Goal: Information Seeking & Learning: Understand process/instructions

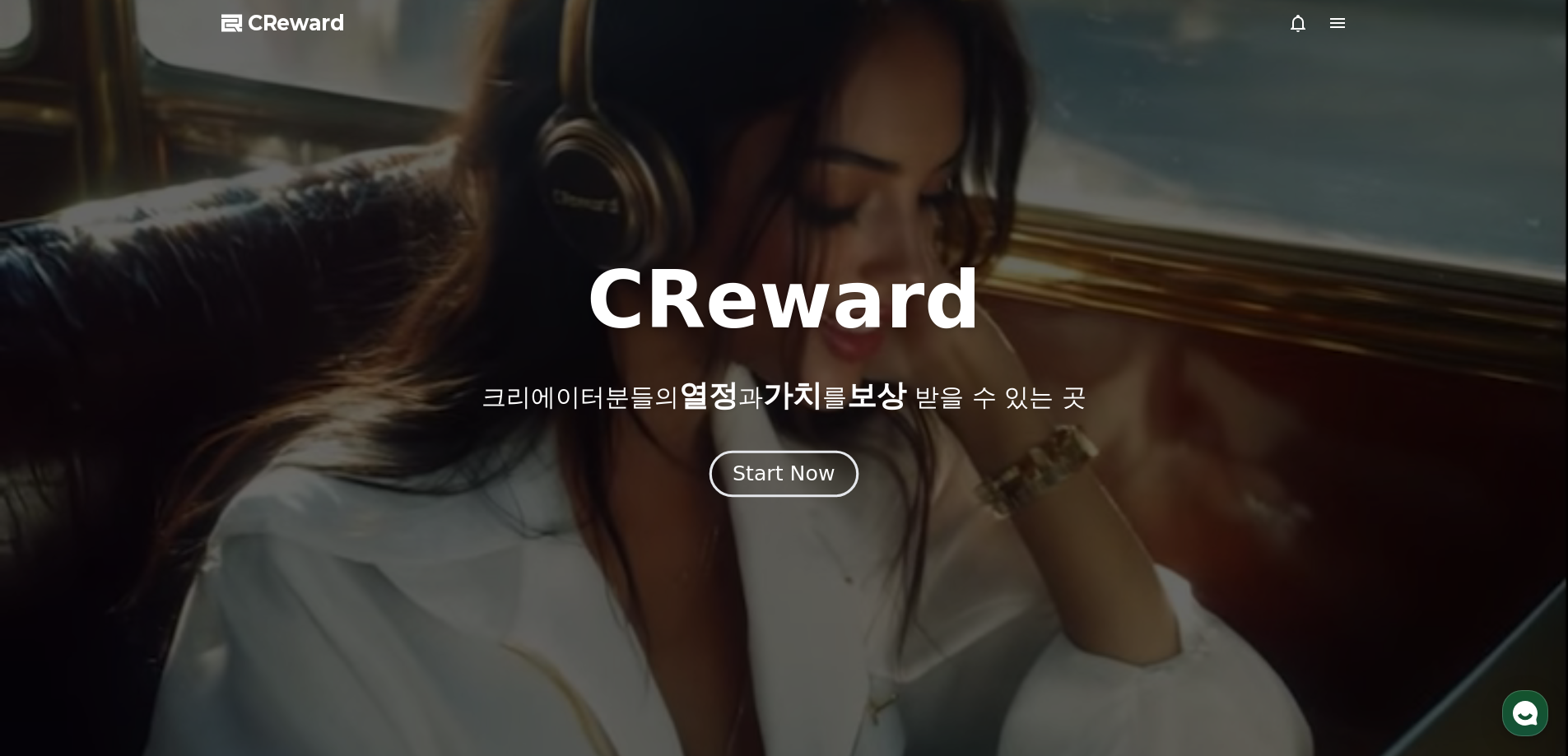
click at [817, 486] on div "Start Now" at bounding box center [783, 474] width 102 height 28
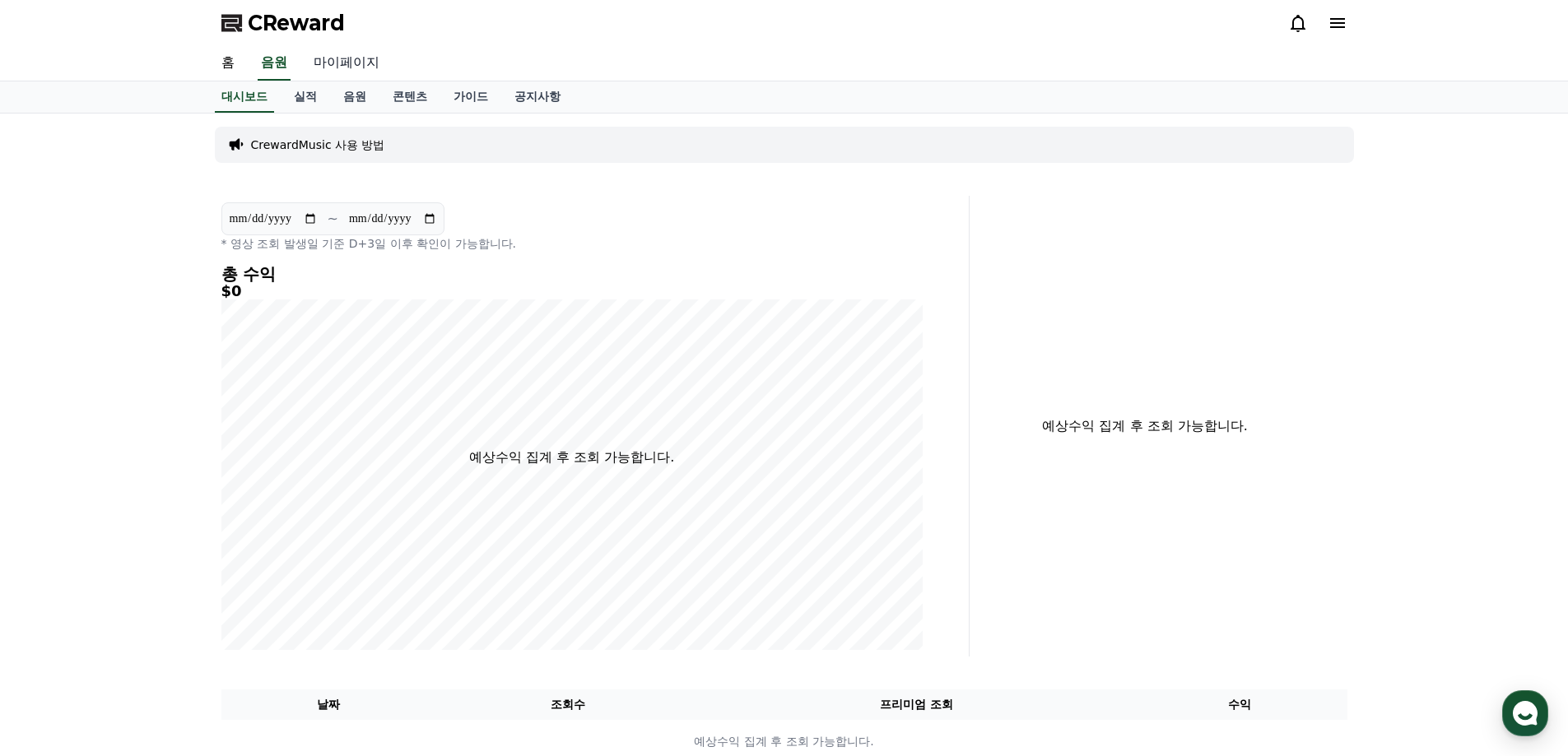
click at [353, 61] on link "마이페이지" at bounding box center [346, 63] width 92 height 35
select select "**********"
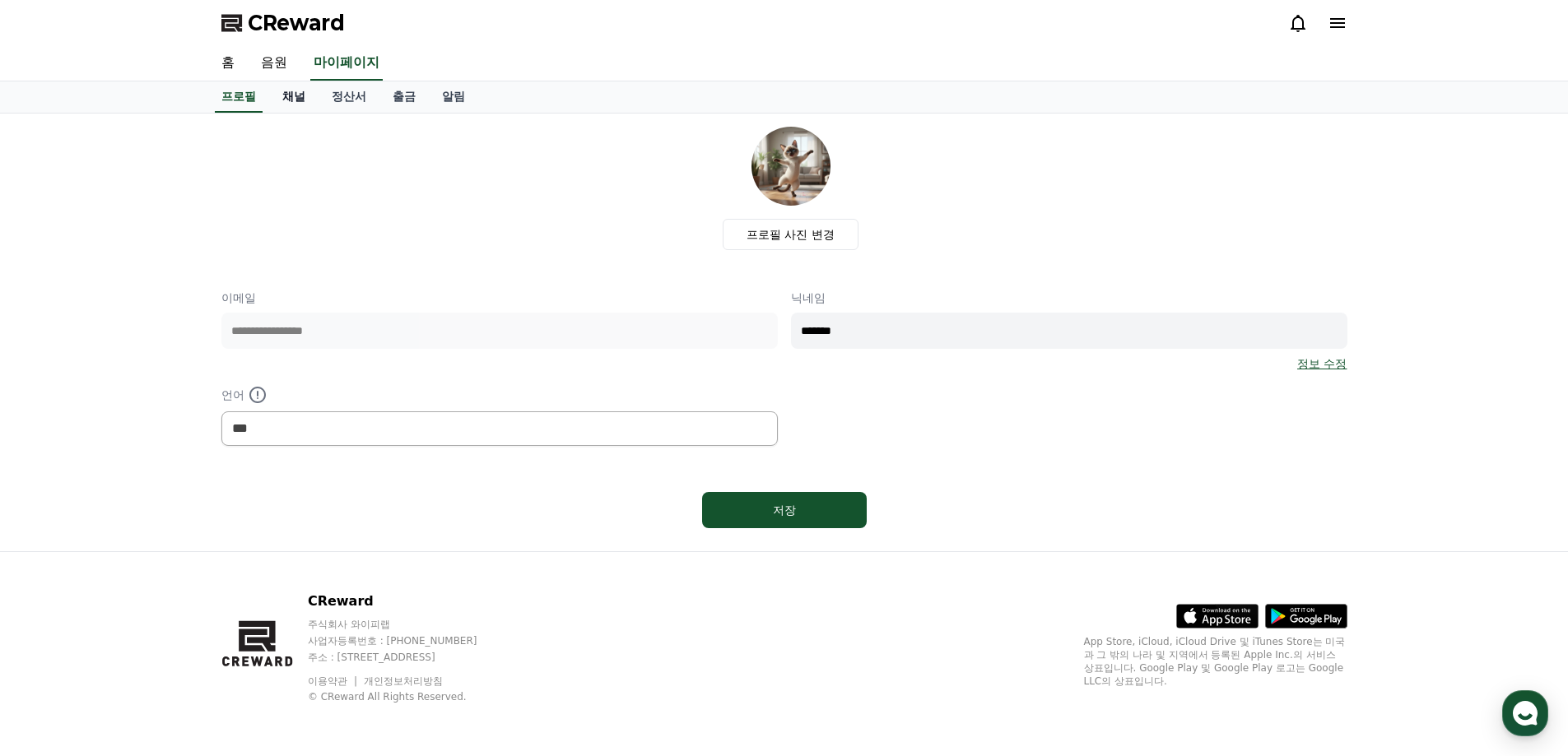
click at [303, 98] on link "채널" at bounding box center [293, 97] width 49 height 31
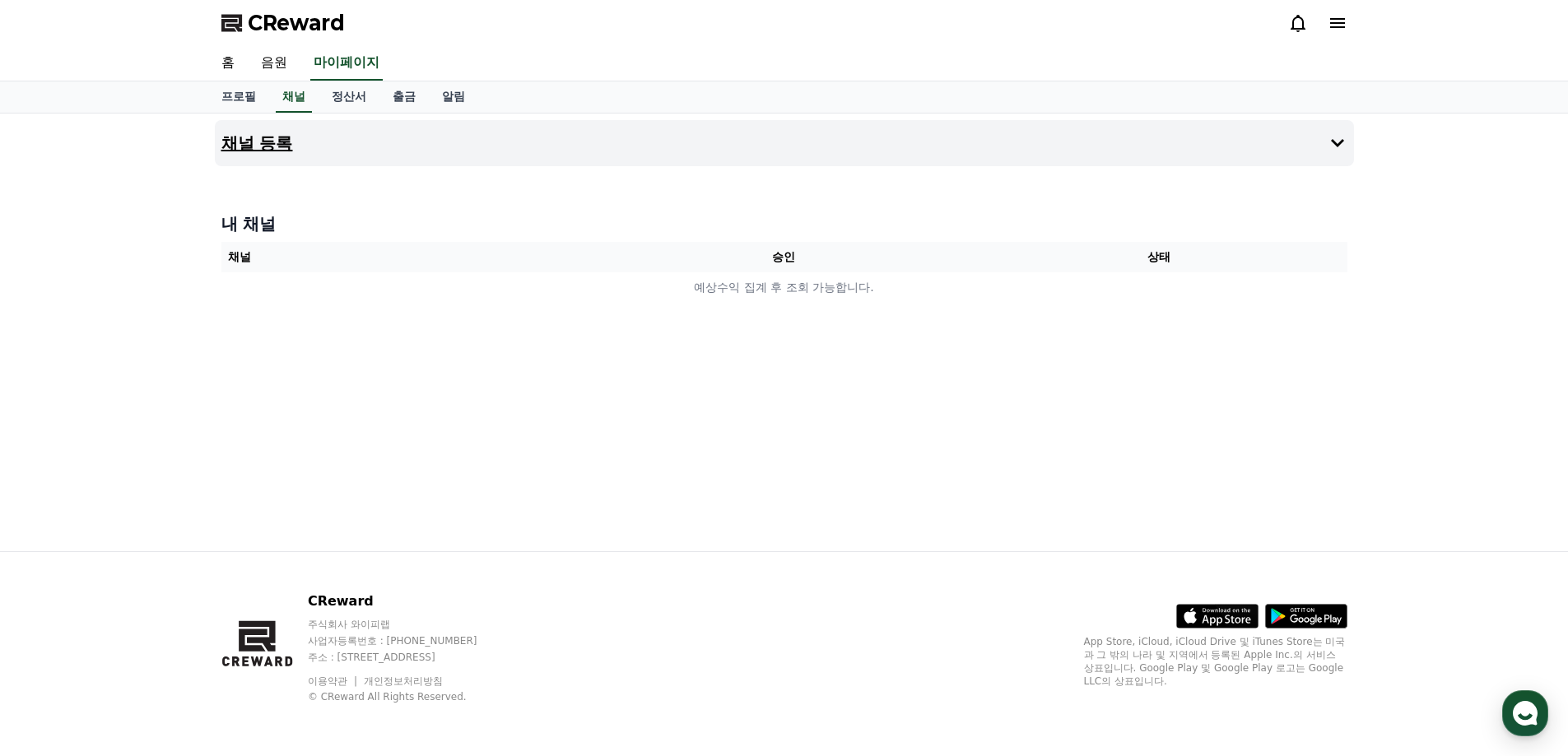
click at [274, 143] on h4 "채널 등록" at bounding box center [257, 143] width 72 height 18
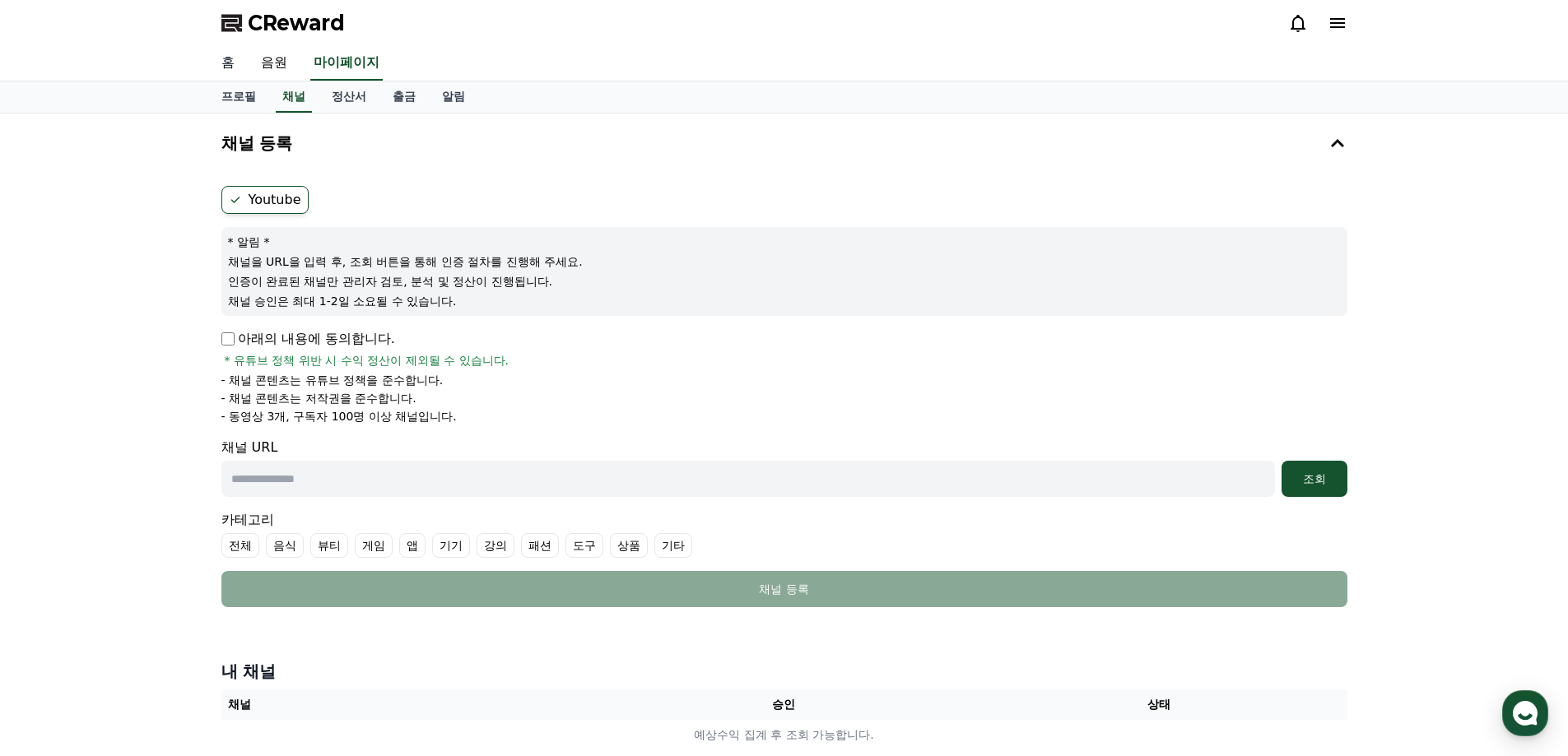
click at [234, 68] on link "홈" at bounding box center [228, 63] width 40 height 35
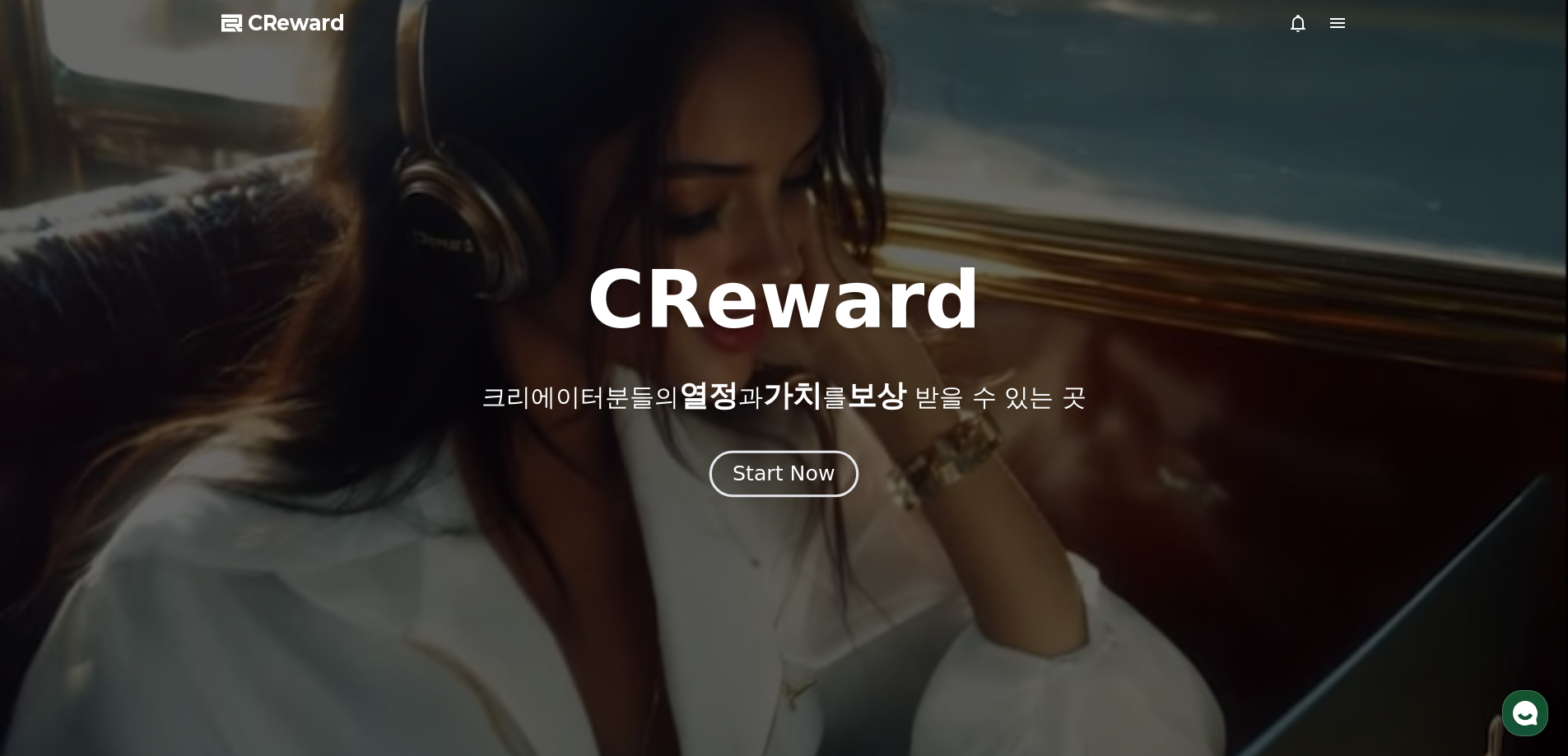
click at [807, 481] on div "Start Now" at bounding box center [783, 474] width 102 height 28
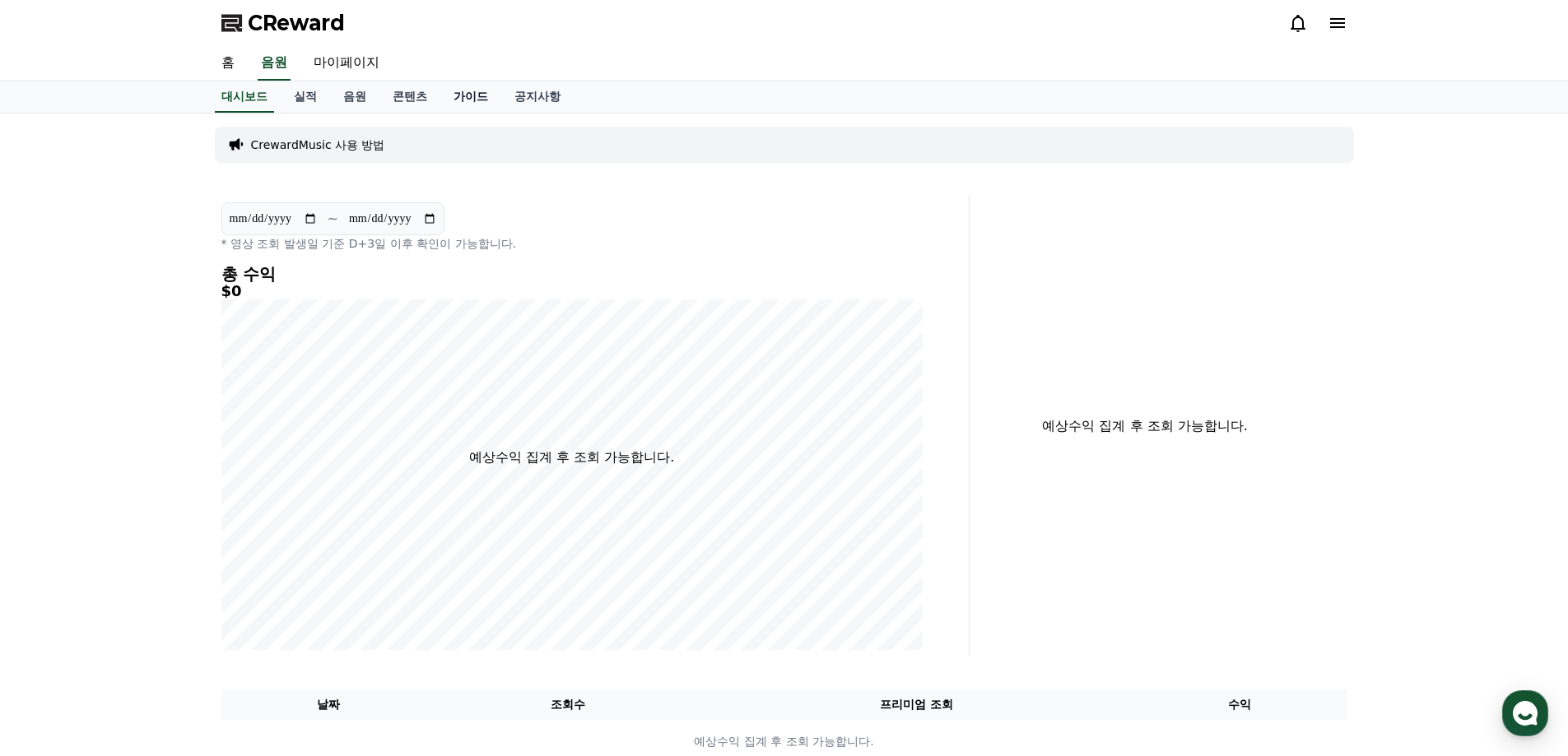
click at [478, 100] on link "가이드" at bounding box center [471, 97] width 61 height 31
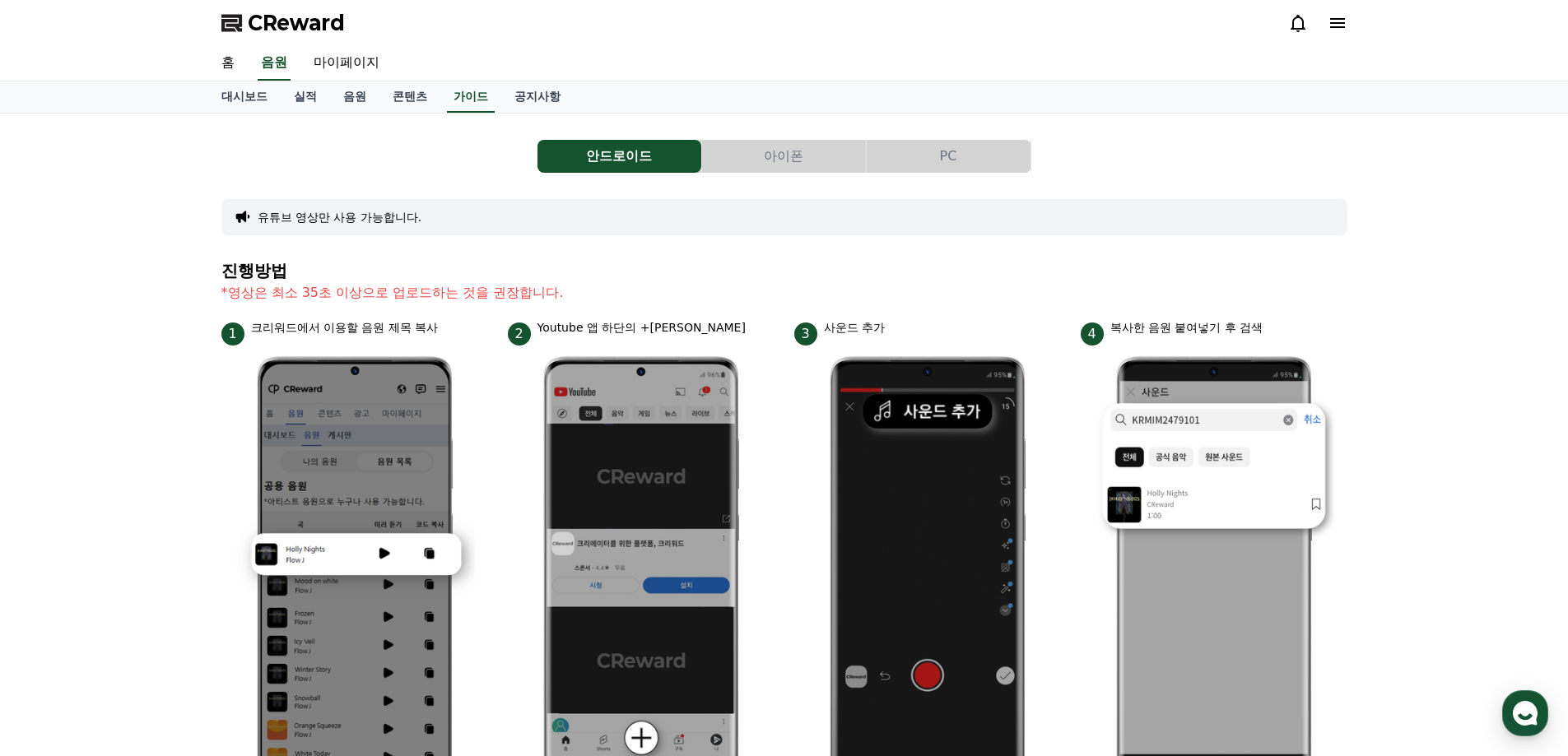
click at [779, 157] on button "아이폰" at bounding box center [784, 157] width 164 height 33
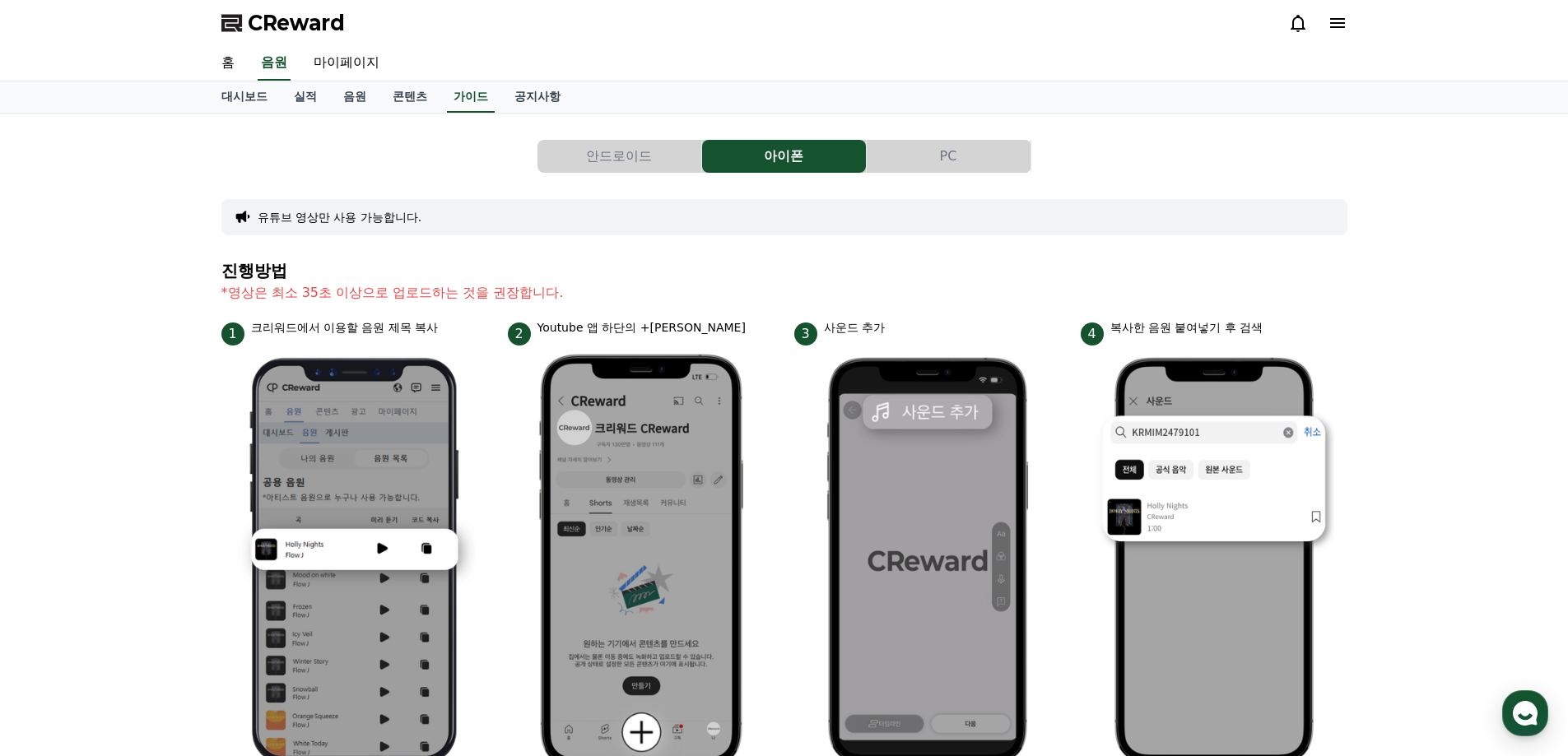
click at [674, 149] on button "안드로이드" at bounding box center [619, 157] width 164 height 33
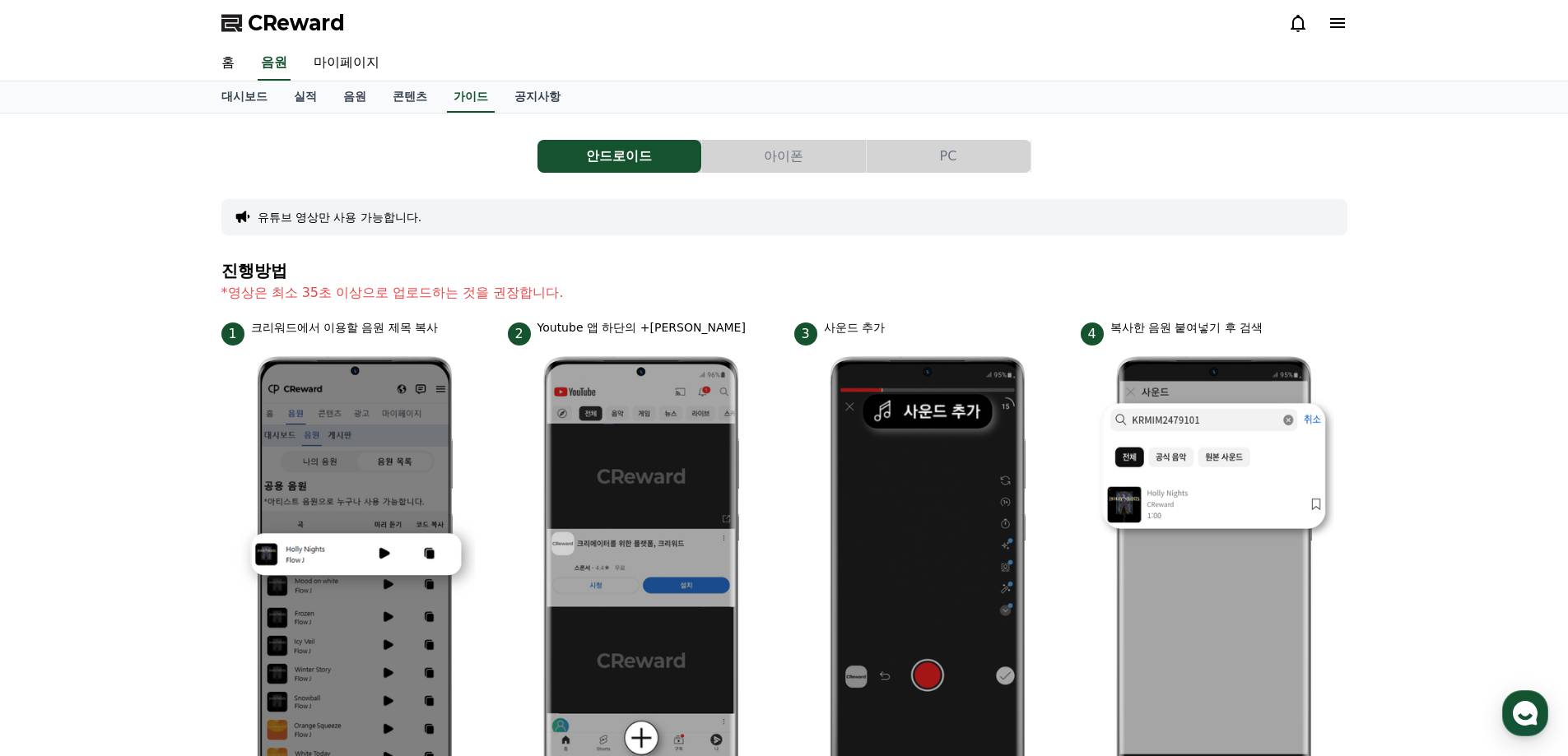
click at [939, 157] on button "PC" at bounding box center [948, 157] width 164 height 33
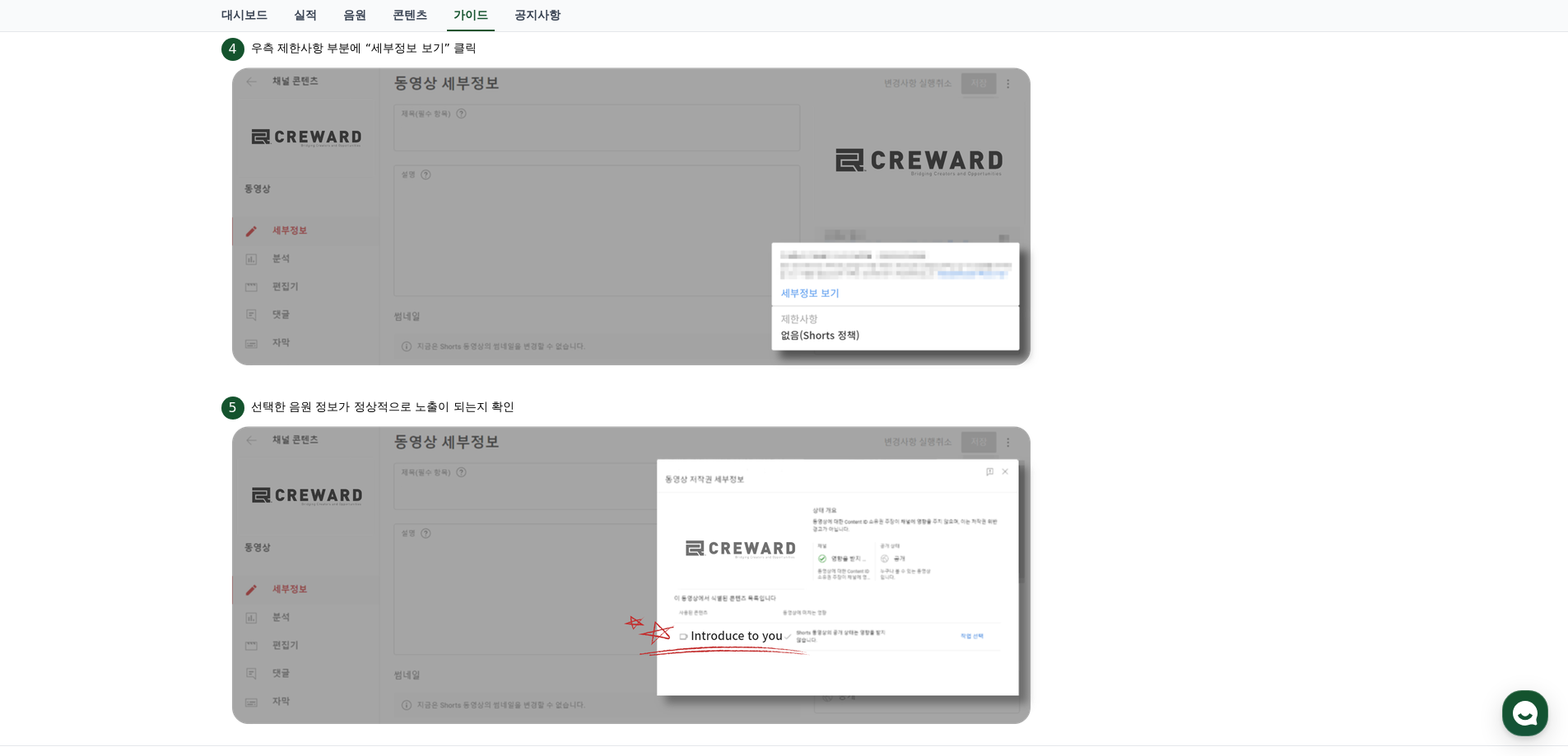
scroll to position [1504, 0]
